Goal: Transaction & Acquisition: Download file/media

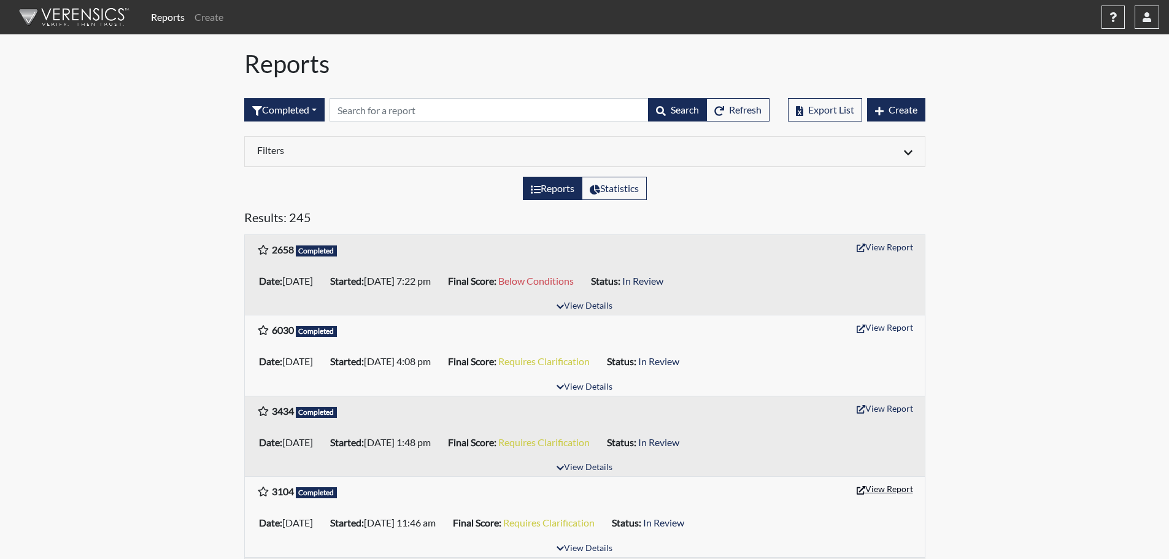
click at [872, 483] on button "View Report" at bounding box center [884, 488] width 67 height 19
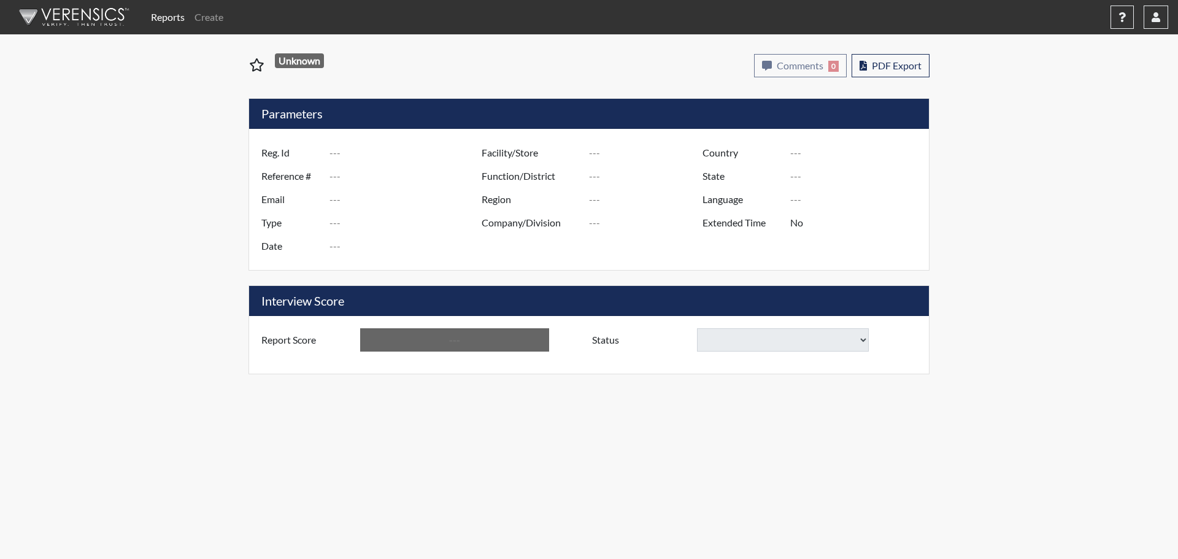
type input "3104"
type input "51334"
type input "[EMAIL_ADDRESS][DOMAIN_NAME]"
type input "Pre-Employment"
type input "[DATE]"
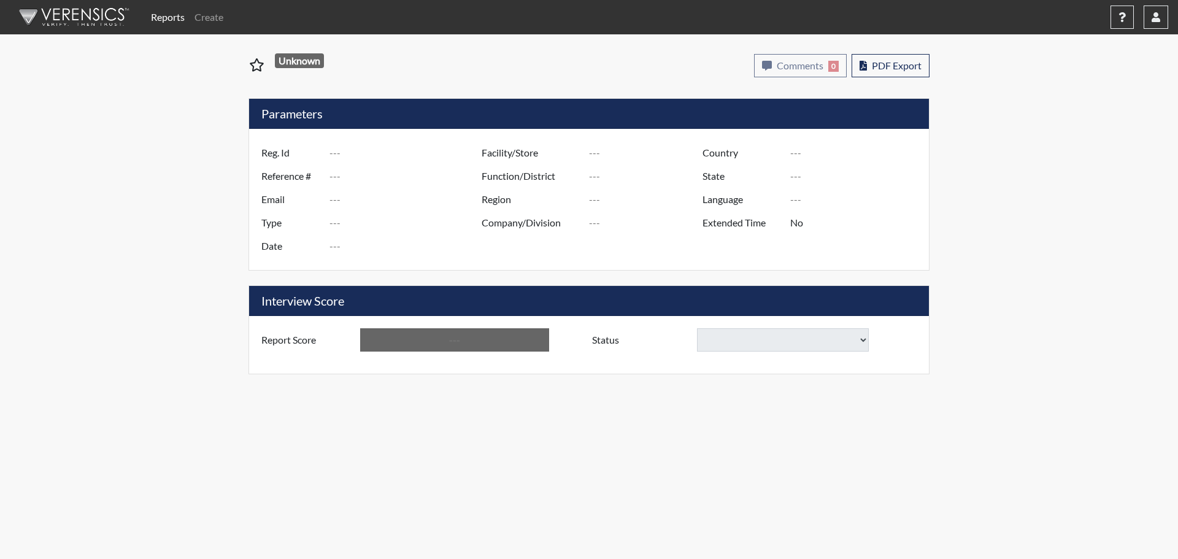
type input "[GEOGRAPHIC_DATA]"
type input "[US_STATE]"
type input "English"
type input "Requires Clarification"
select select
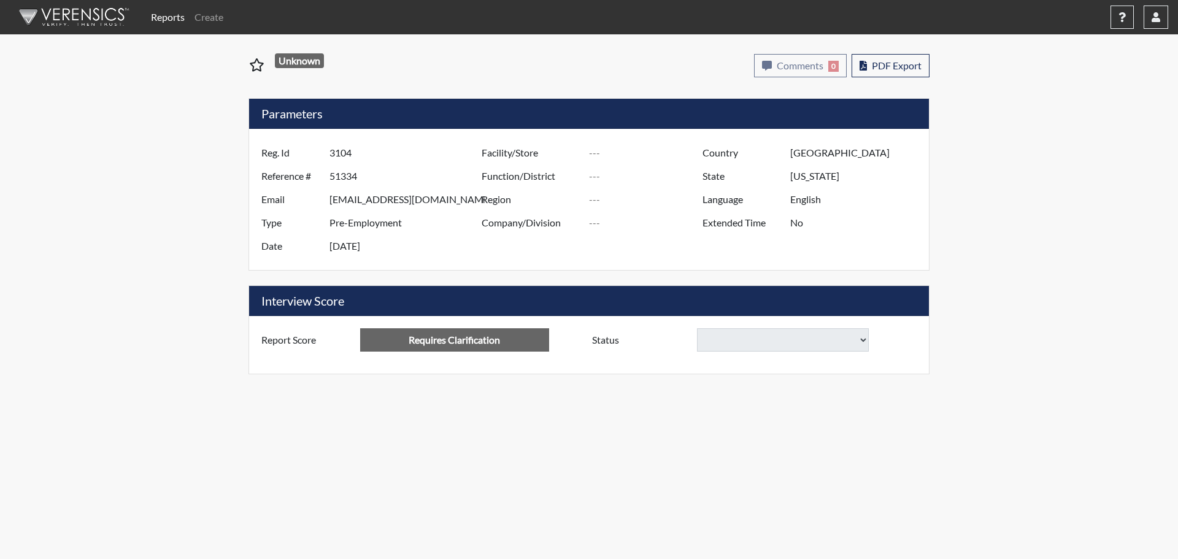
select select
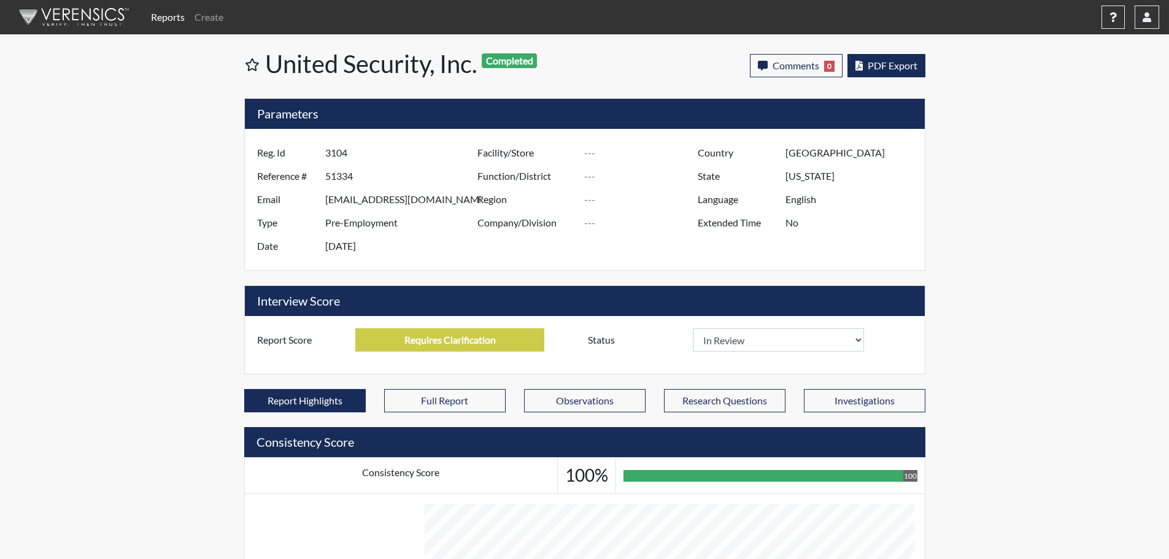
scroll to position [204, 510]
click at [889, 63] on span "PDF Export" at bounding box center [892, 66] width 50 height 12
